Goal: Task Accomplishment & Management: Complete application form

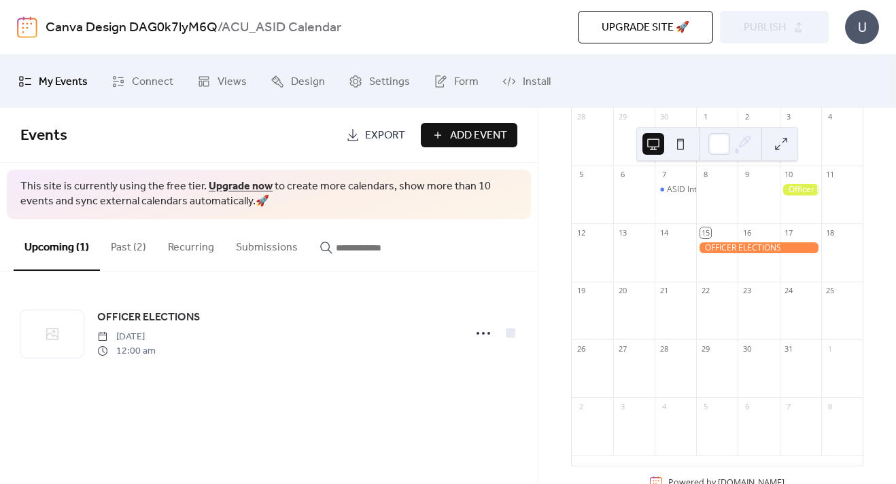
scroll to position [158, 0]
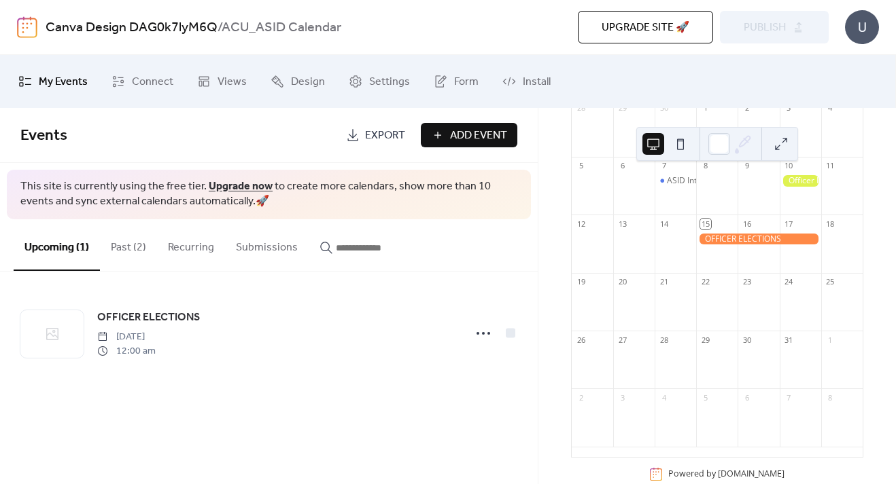
click at [469, 134] on span "Add Event" at bounding box center [478, 136] width 57 height 16
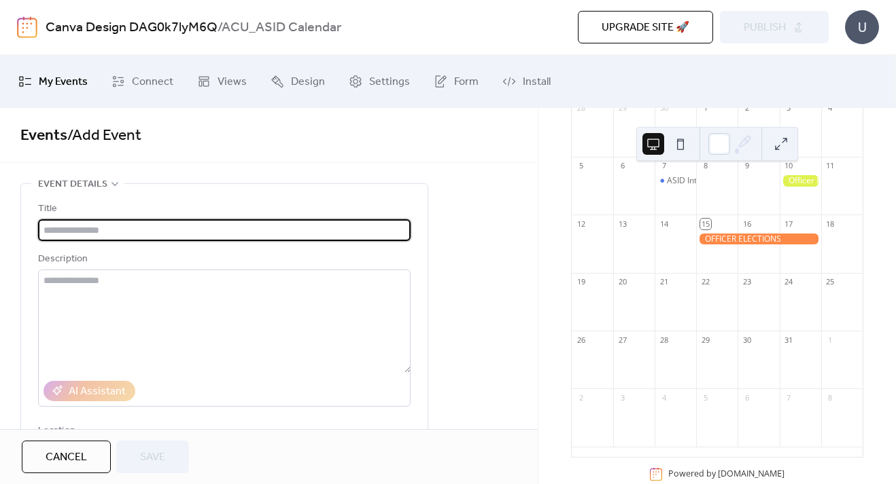
type input "*"
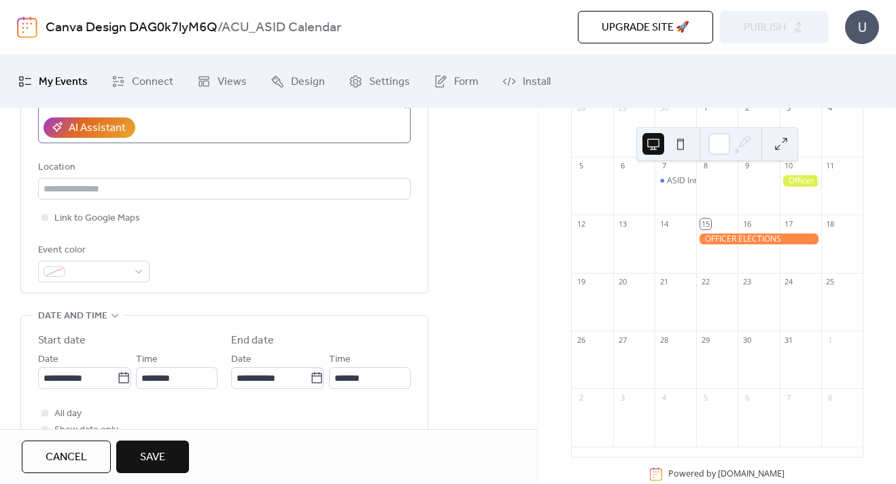
scroll to position [293, 0]
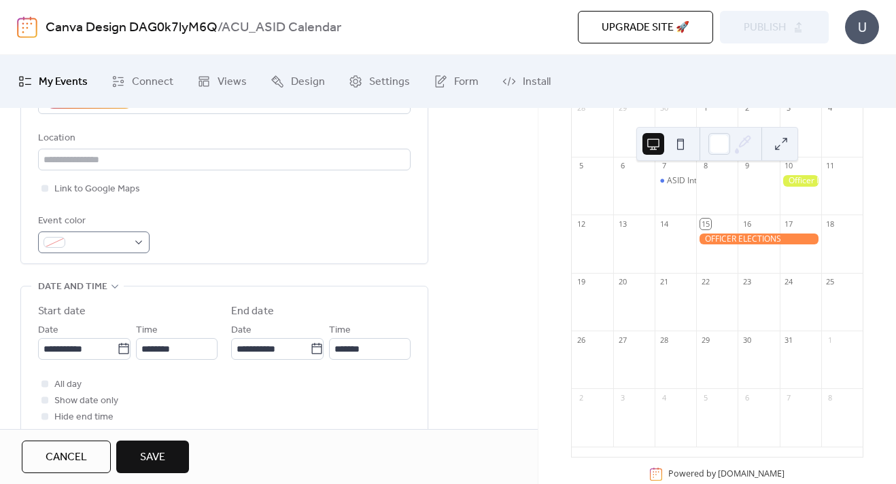
type input "**********"
click at [142, 246] on div at bounding box center [93, 243] width 111 height 22
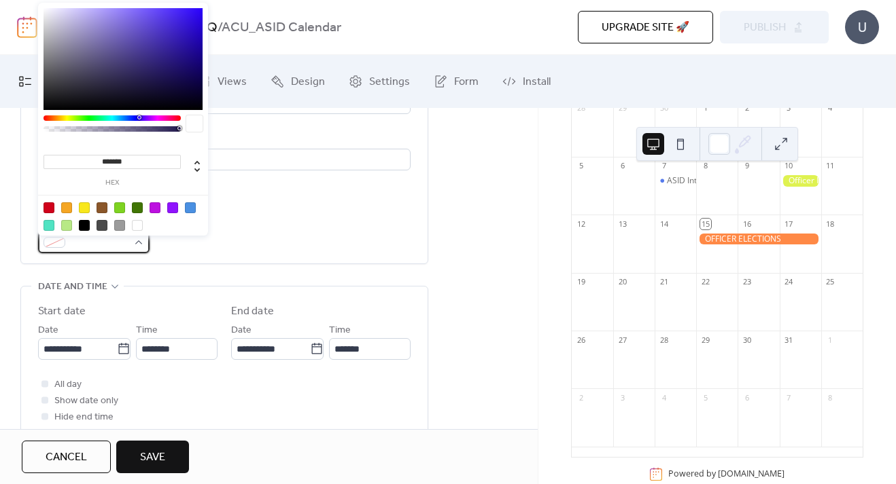
click at [137, 249] on div at bounding box center [93, 243] width 111 height 22
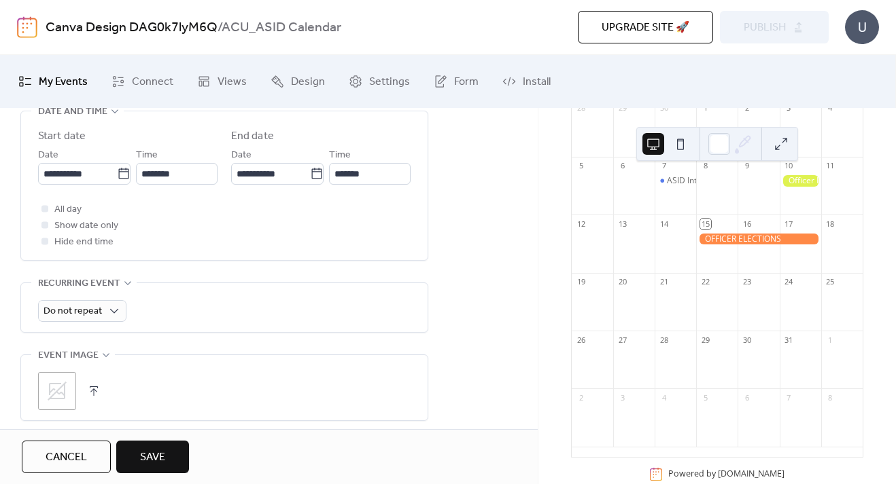
scroll to position [469, 0]
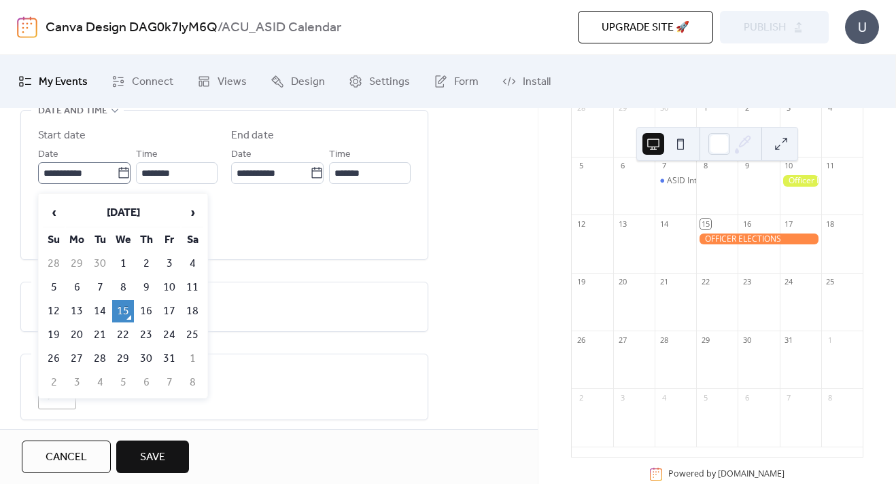
click at [123, 178] on icon at bounding box center [124, 173] width 14 height 14
click at [117, 178] on input "**********" at bounding box center [77, 173] width 79 height 22
click at [71, 336] on td "20" at bounding box center [77, 335] width 22 height 22
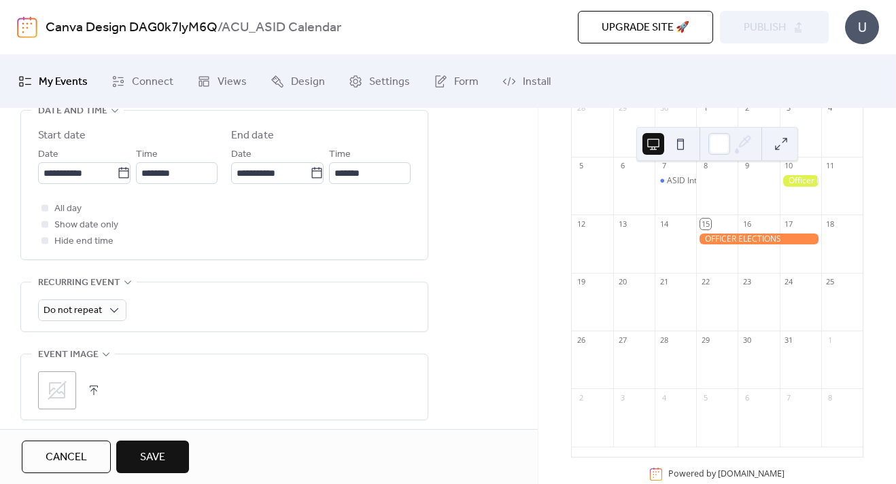
type input "**********"
click at [46, 244] on div at bounding box center [44, 240] width 7 height 7
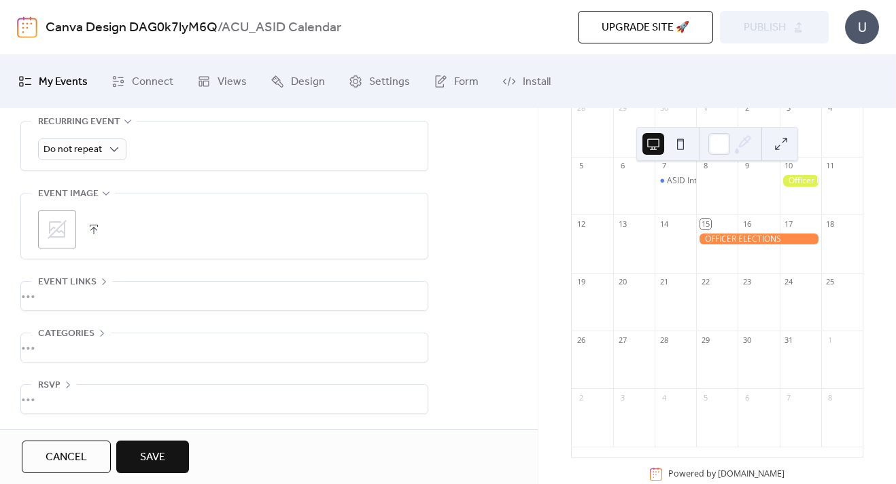
scroll to position [0, 0]
click at [101, 331] on icon at bounding box center [102, 333] width 4 height 7
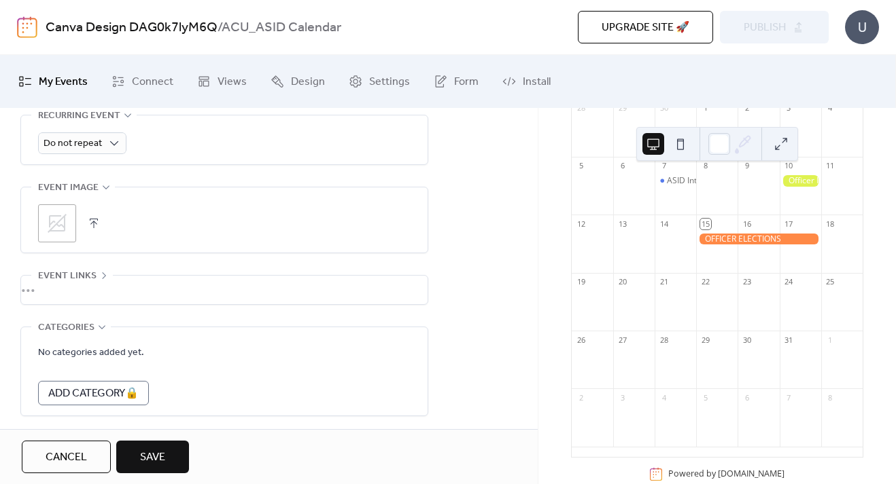
click at [101, 331] on icon at bounding box center [101, 327] width 11 height 11
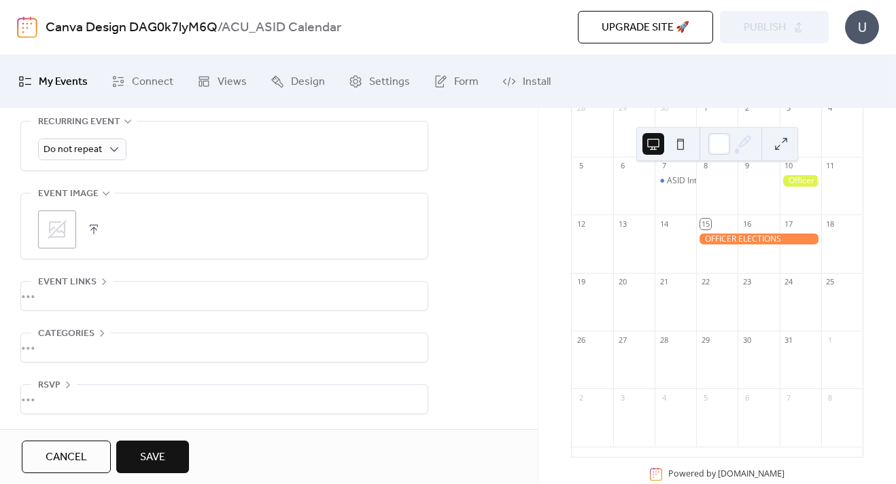
click at [164, 459] on span "Save" at bounding box center [152, 458] width 25 height 16
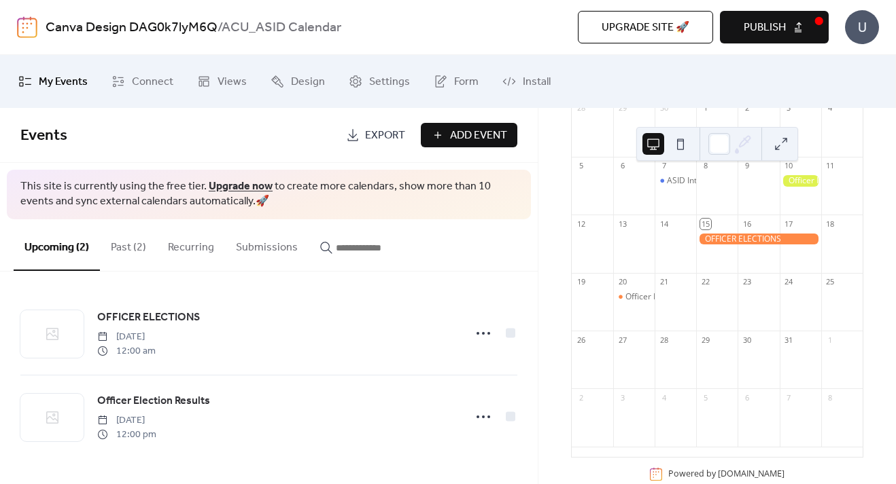
click at [628, 303] on div "Officer Election Results" at bounding box center [633, 297] width 41 height 12
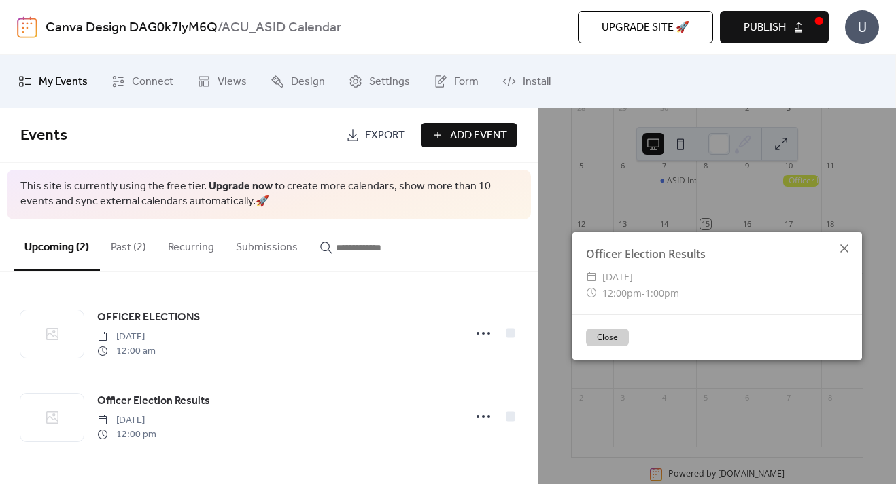
click at [843, 250] on icon at bounding box center [844, 249] width 8 height 8
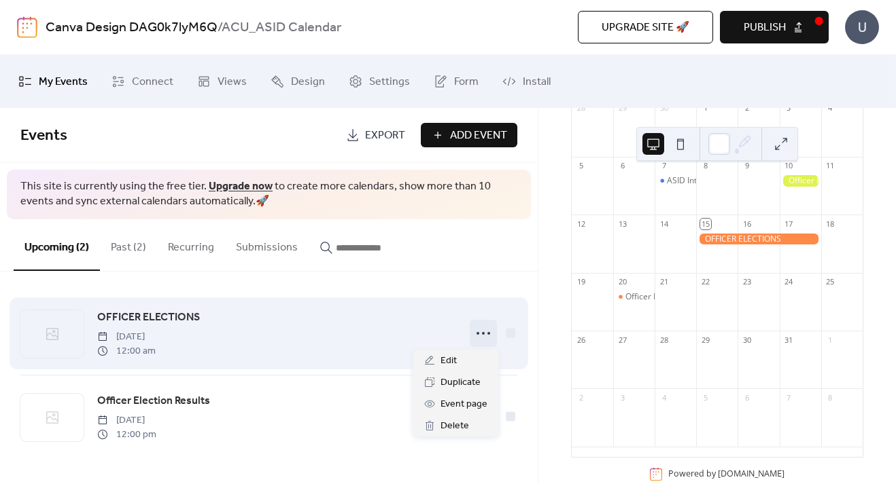
click at [481, 337] on icon at bounding box center [483, 334] width 22 height 22
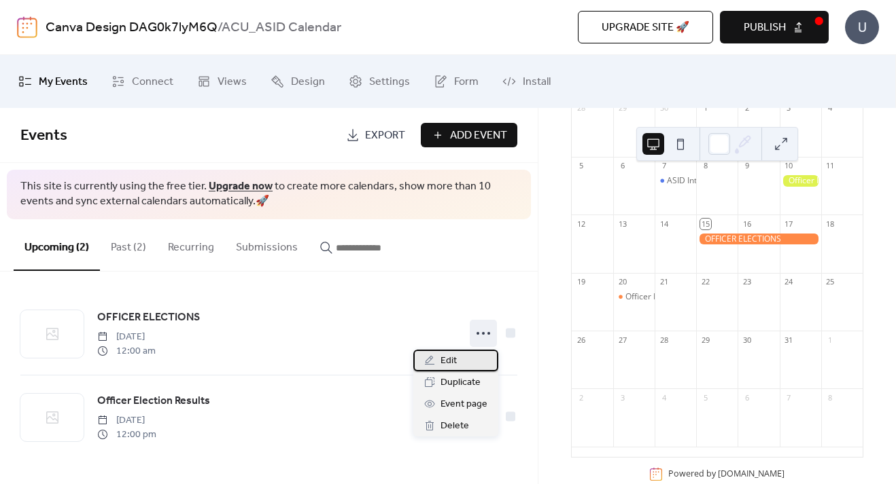
click at [431, 368] on div "Edit" at bounding box center [455, 361] width 85 height 22
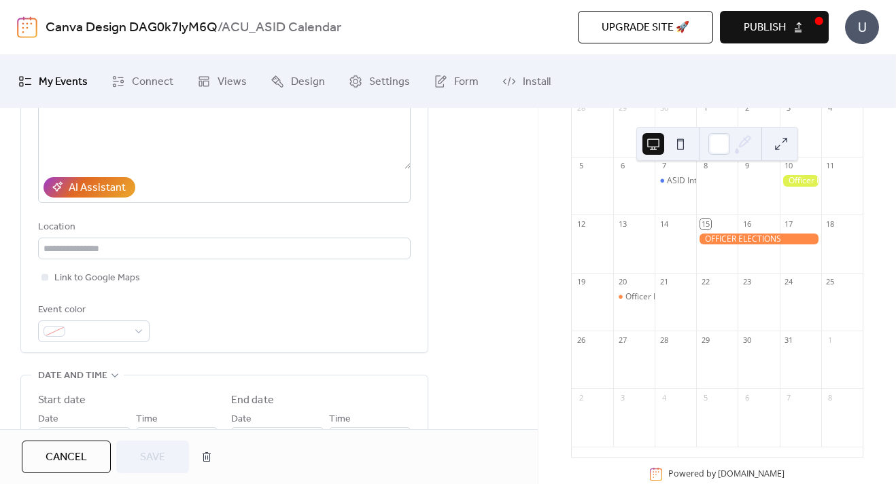
scroll to position [205, 0]
click at [56, 453] on span "Cancel" at bounding box center [66, 458] width 41 height 16
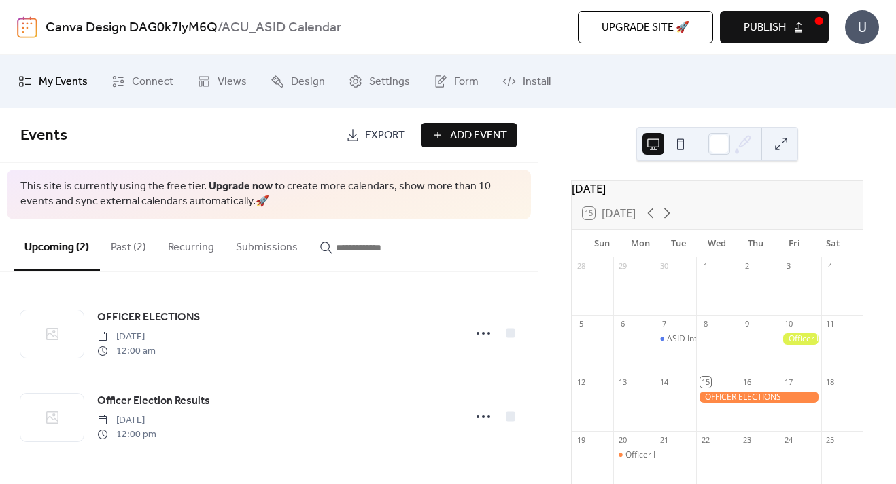
click at [781, 20] on span "Publish" at bounding box center [764, 28] width 42 height 16
